Goal: Navigation & Orientation: Find specific page/section

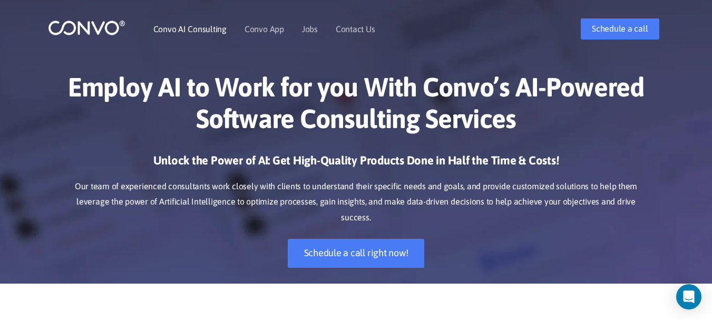
click at [189, 25] on link "Convo AI Consulting" at bounding box center [189, 29] width 73 height 8
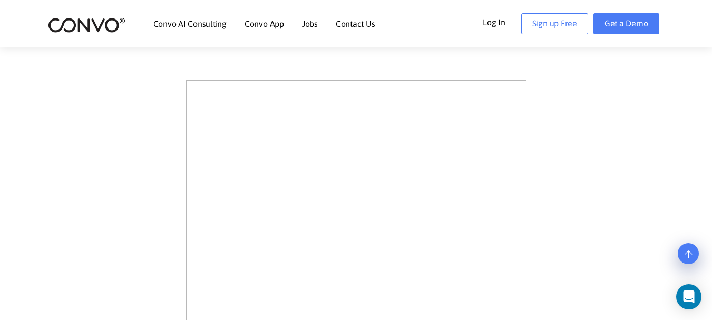
scroll to position [291, 0]
